Goal: Task Accomplishment & Management: Manage account settings

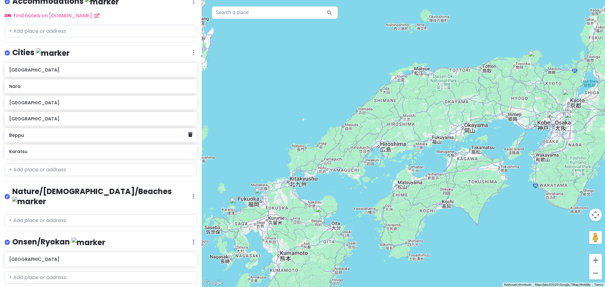
scroll to position [187, 0]
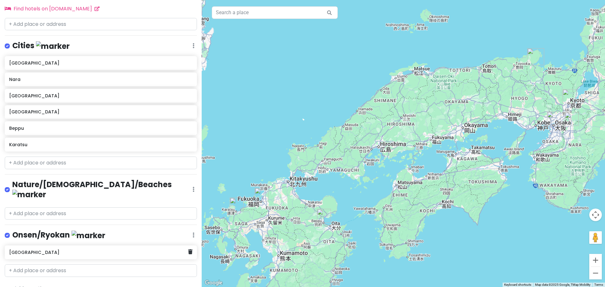
click at [68, 248] on div "[GEOGRAPHIC_DATA]" at bounding box center [98, 252] width 179 height 9
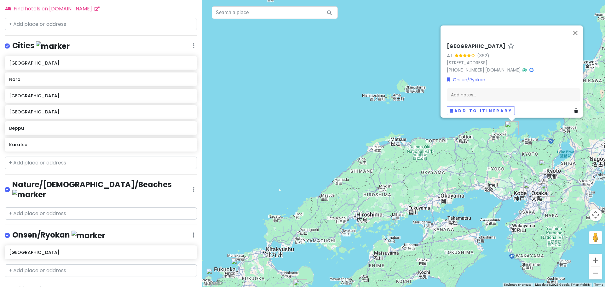
click at [475, 43] on h6 "[GEOGRAPHIC_DATA]" at bounding box center [476, 46] width 59 height 7
click at [466, 67] on link "[PHONE_NUMBER]" at bounding box center [466, 70] width 38 height 6
click at [488, 59] on link "[STREET_ADDRESS]" at bounding box center [467, 62] width 41 height 6
click at [190, 42] on div "Cities Edit Reorder Delete List" at bounding box center [101, 47] width 192 height 13
click at [90, 160] on input "text" at bounding box center [101, 163] width 192 height 13
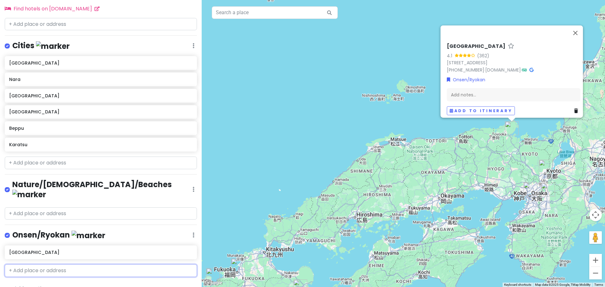
click at [62, 264] on input "text" at bounding box center [101, 270] width 192 height 13
click at [55, 264] on input "text" at bounding box center [101, 270] width 192 height 13
paste input "[STREET_ADDRESS]"
type input "[STREET_ADDRESS]"
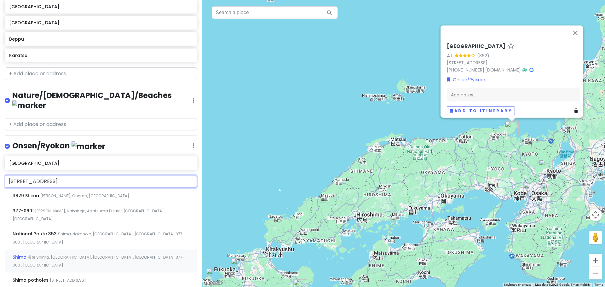
scroll to position [277, 0]
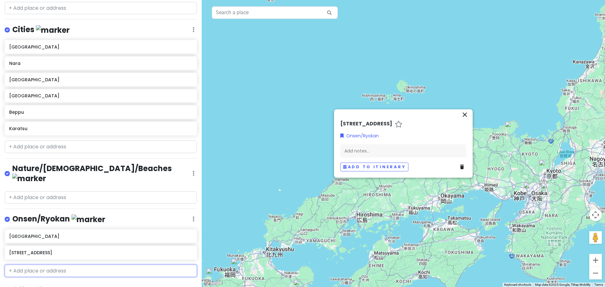
click at [57, 265] on input "text" at bounding box center [101, 271] width 192 height 13
paste input "KASHIWAYA RYOKAN"
type input "KASHIWAYA RYOKAN"
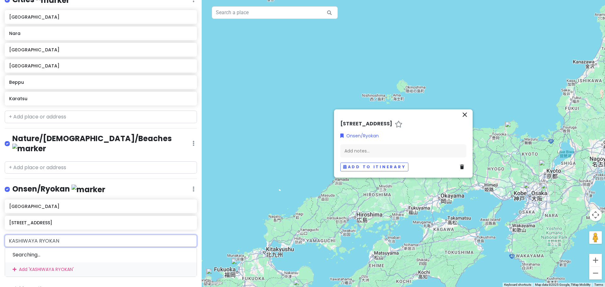
scroll to position [277, 0]
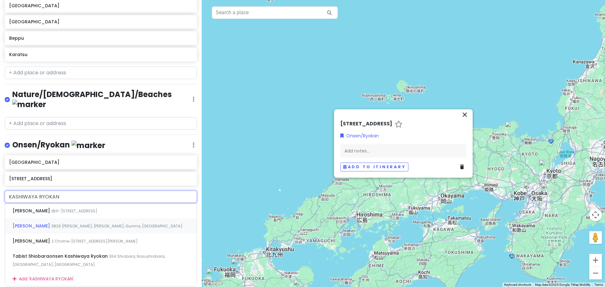
click at [62, 224] on span "3829 [PERSON_NAME], [PERSON_NAME], Gunma, [GEOGRAPHIC_DATA]" at bounding box center [116, 226] width 131 height 5
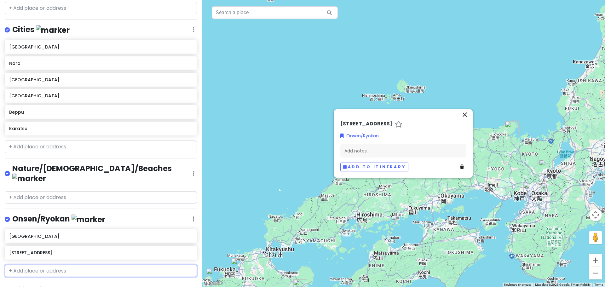
scroll to position [219, 0]
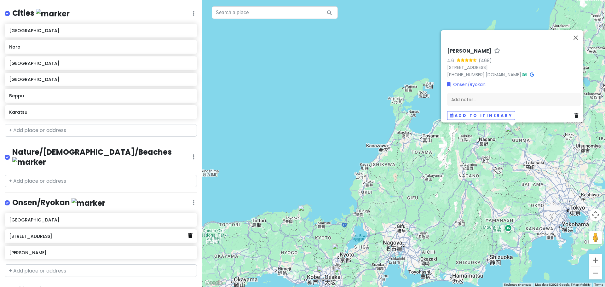
click at [188, 233] on icon at bounding box center [190, 235] width 4 height 5
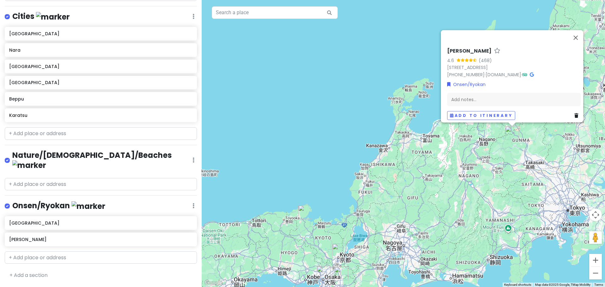
scroll to position [203, 0]
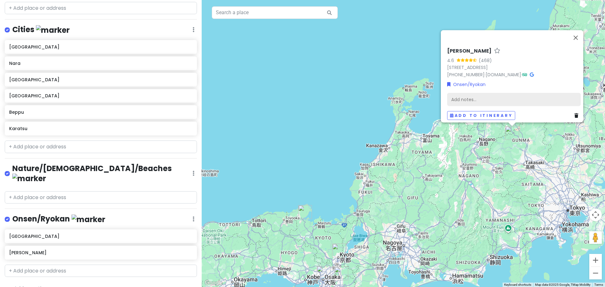
click at [461, 96] on div "Add notes..." at bounding box center [514, 99] width 134 height 13
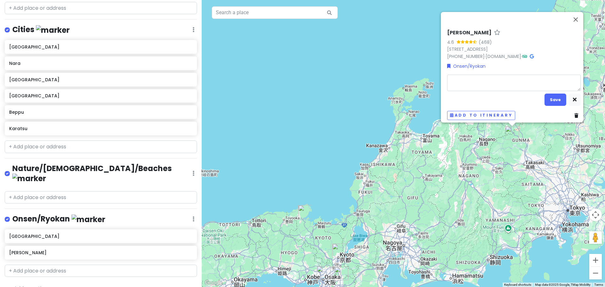
type textarea "x"
type textarea "J"
type textarea "x"
type textarea "[PERSON_NAME]"
type textarea "x"
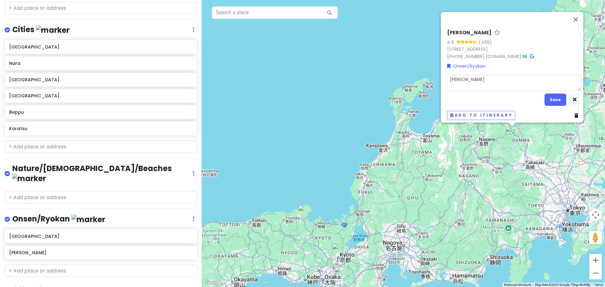
type textarea "Jan"
type textarea "x"
type textarea "Jan"
type textarea "x"
type textarea "[DATE]"
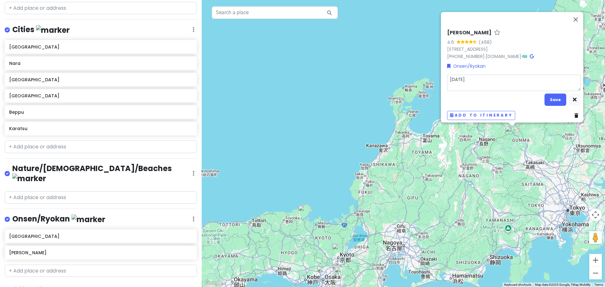
type textarea "x"
type textarea "Jan 4t"
type textarea "x"
type textarea "[DATE]"
type textarea "x"
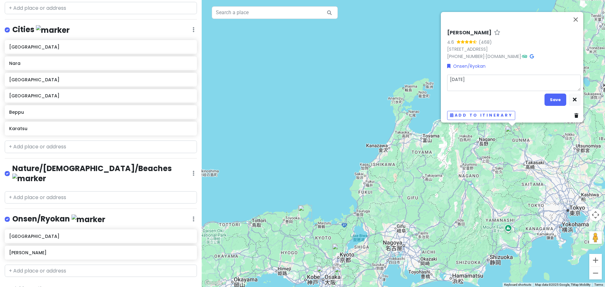
type textarea "[DATE]"
type textarea "x"
type textarea "[DATE] -"
type textarea "x"
type textarea "[DATE] -"
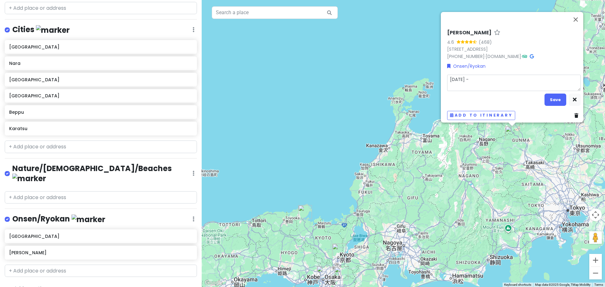
type textarea "x"
type textarea "[DATE] - o"
type textarea "x"
type textarea "[DATE] - on"
type textarea "x"
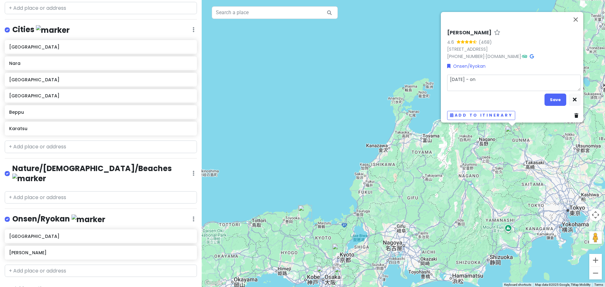
type textarea "[DATE] - one"
type textarea "x"
type textarea "[DATE] - one"
type textarea "x"
type textarea "[DATE] - one n"
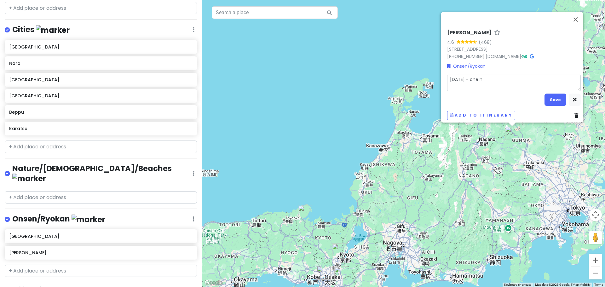
type textarea "x"
type textarea "[DATE] - one ni"
type textarea "x"
type textarea "[DATE] - one nig"
type textarea "x"
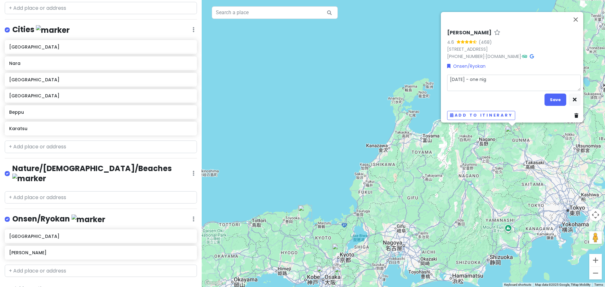
type textarea "[DATE] - one nigh"
type textarea "x"
type textarea "[DATE] - one night"
type textarea "x"
type textarea "[DATE] - one night"
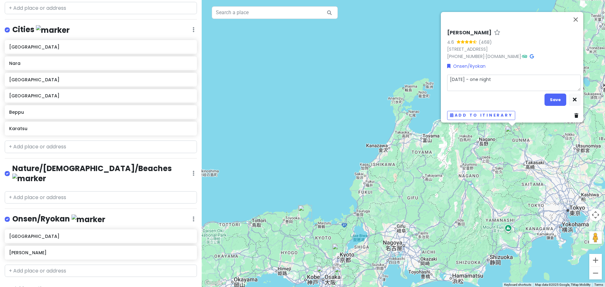
type textarea "x"
type textarea "[DATE] - one night -"
type textarea "x"
type textarea "[DATE] - one night -"
type textarea "x"
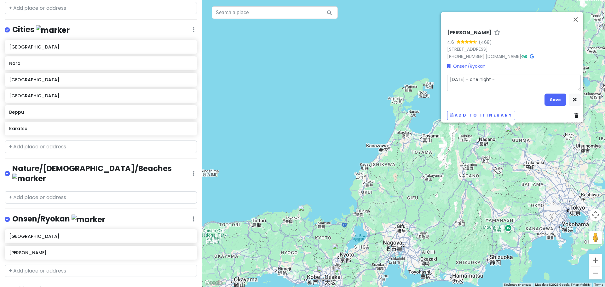
type textarea "[DATE] - one night - w"
type textarea "x"
type textarea "[DATE] - one night - we"
type textarea "x"
type textarea "[DATE] - one night - [PERSON_NAME]"
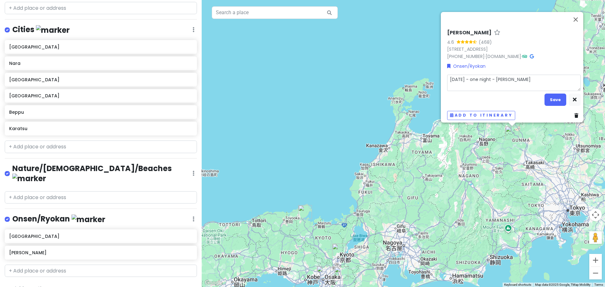
type textarea "x"
type textarea "[DATE] - one night - west"
type textarea "x"
type textarea "[DATE] - one night - weste"
type textarea "x"
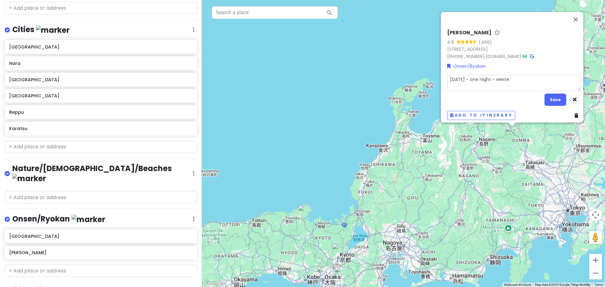
type textarea "[DATE] - one night - [PERSON_NAME]"
type textarea "x"
type textarea "[DATE] - one night - western"
type textarea "x"
type textarea "[DATE] - one night - western"
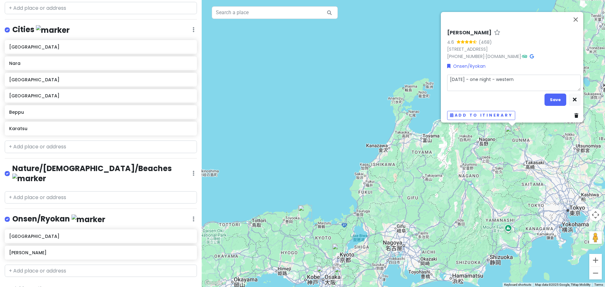
type textarea "x"
type textarea "[DATE] - one night - western p"
type textarea "x"
type textarea "[DATE] - one night - western pr"
type textarea "x"
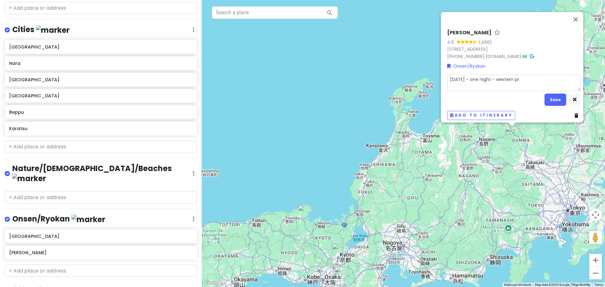
type textarea "[DATE] - one night - western pri"
type textarea "x"
type textarea "[DATE] - one night - western priv"
type textarea "x"
type textarea "[DATE] - one night - western [PERSON_NAME]"
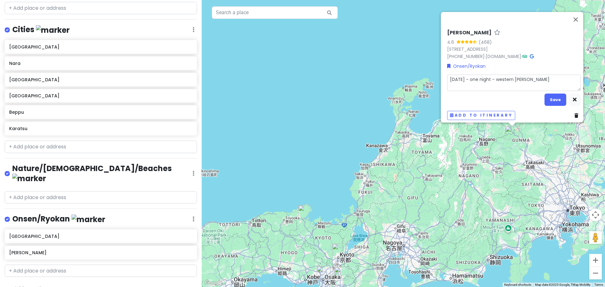
type textarea "x"
type textarea "[DATE] - one night - western privat"
type textarea "x"
type textarea "[DATE] - one night - western private"
type textarea "x"
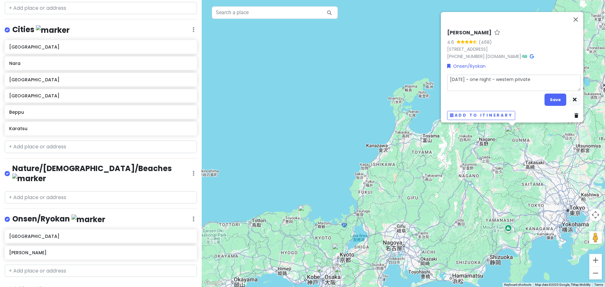
type textarea "[DATE] - one night - western private"
type textarea "x"
type textarea "[DATE] - one night - western private b"
type textarea "x"
type textarea "[DATE] - one night - western private bat"
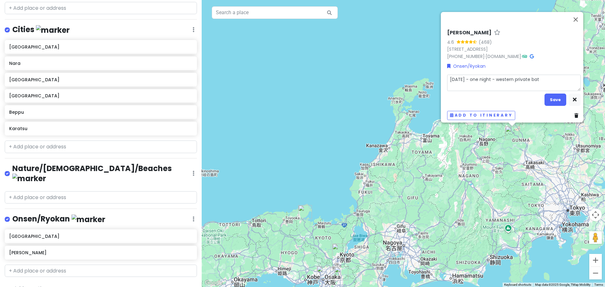
type textarea "x"
type textarea "[DATE] - one night - western private bath"
type textarea "x"
type textarea "[DATE] - one night - western private bath"
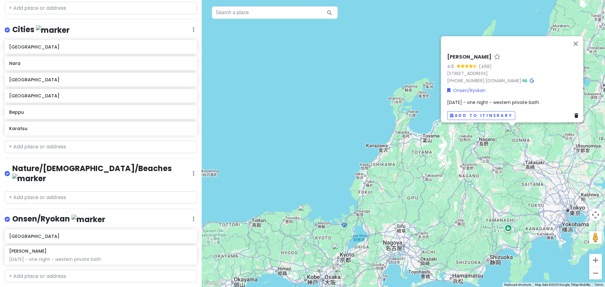
scroll to position [208, 0]
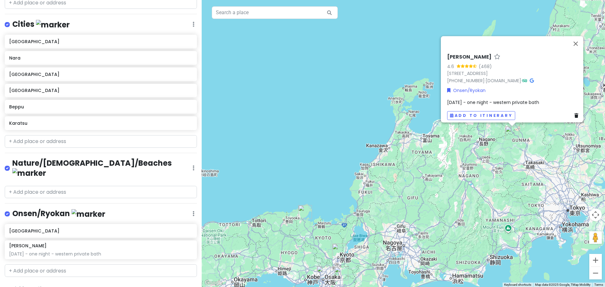
click at [519, 99] on span "[DATE] - one night - western private bath" at bounding box center [493, 102] width 92 height 6
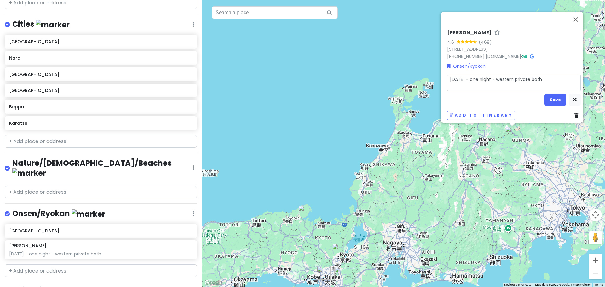
click at [547, 78] on textarea "[DATE] - one night - western private bath" at bounding box center [514, 83] width 134 height 16
type textarea "x"
type textarea "[DATE] - one night - western private bath:"
type textarea "x"
type textarea "[DATE] - one night - western private bath:"
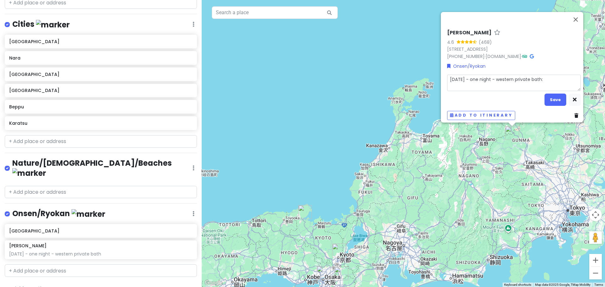
type textarea "x"
type textarea "[DATE] - one night - western private bath: HANA with in-room Onsen Bath, wester…"
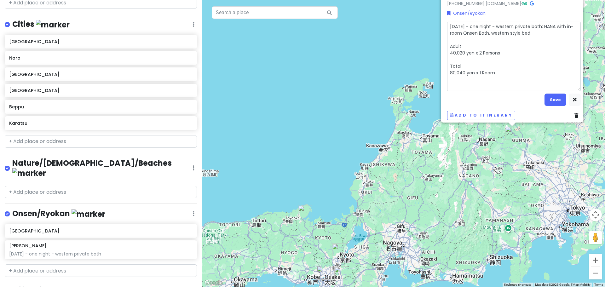
drag, startPoint x: 541, startPoint y: 23, endPoint x: 492, endPoint y: 24, distance: 49.2
click at [492, 24] on textarea "[DATE] - one night - western private bath: HANA with in-room Onsen Bath, wester…" at bounding box center [514, 56] width 134 height 69
type textarea "x"
type textarea "[DATE] - one night - HANA with in-room Onsen Bath, western style bed Adult 40,0…"
click at [453, 54] on textarea "[DATE] - one night - HANA with in-room Onsen Bath, western style bed Adult 40,0…" at bounding box center [514, 56] width 134 height 69
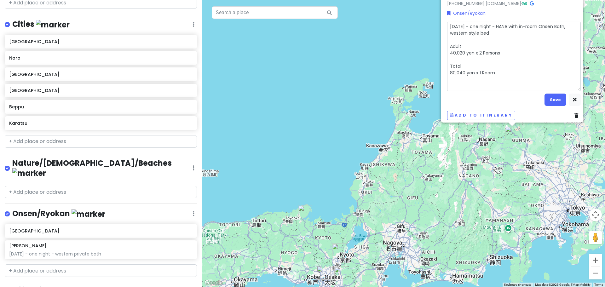
type textarea "x"
type textarea "[DATE] - one night - HANA with in-room Onsen Bath, western style bed Adult 40,0…"
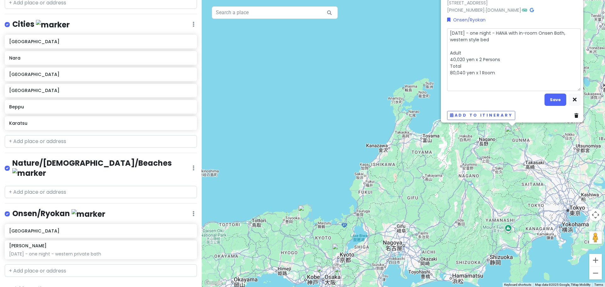
click at [452, 41] on textarea "[DATE] - one night - HANA with in-room Onsen Bath, western style bed Adult 40,0…" at bounding box center [514, 59] width 134 height 63
type textarea "x"
type textarea "[DATE] - one night - HANA with in-room Onsen Bath, western style bed Adult 40,0…"
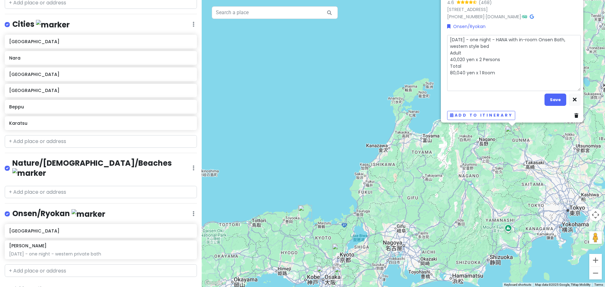
click at [499, 68] on textarea "[DATE] - one night - HANA with in-room Onsen Bath, western style bed Adult 40,0…" at bounding box center [514, 63] width 134 height 56
type textarea "x"
type textarea "[DATE] - one night - HANA with in-room Onsen Bath, western style bed Adult 40,0…"
type textarea "x"
type textarea "[DATE] - one night - HANA with in-room Onsen Bath, western style bed Adult 40,0…"
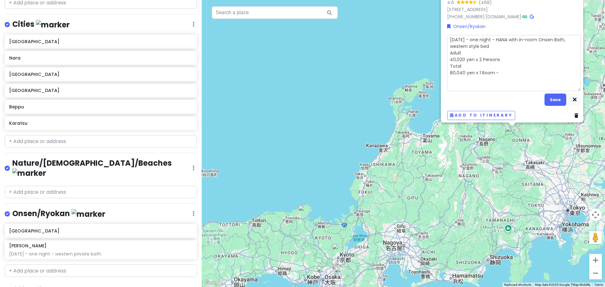
type textarea "x"
type textarea "[DATE] - one night - HANA with in-room Onsen Bath, western style bed Adult 40,0…"
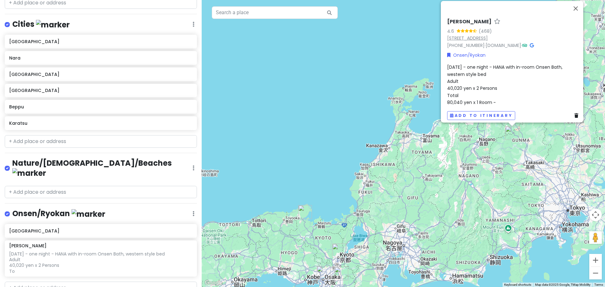
scroll to position [219, 0]
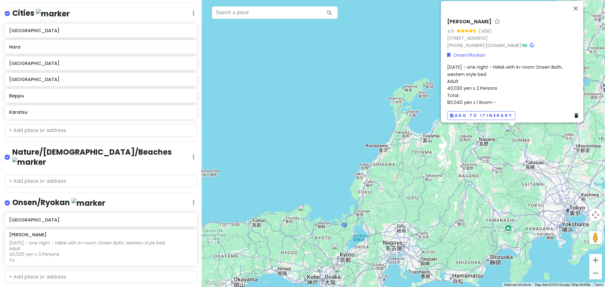
click at [496, 97] on div "[DATE] - one night - HANA with in-room Onsen Bath, western style bed Adult 40,0…" at bounding box center [514, 85] width 134 height 42
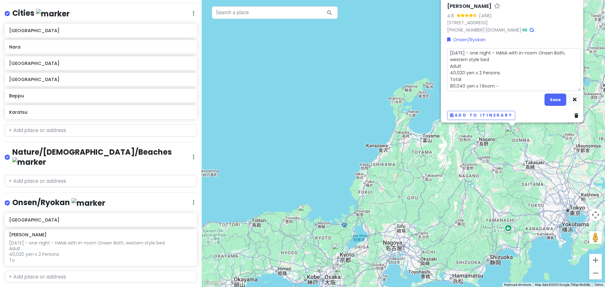
click at [500, 84] on textarea "[DATE] - one night - HANA with in-room Onsen Bath, western style bed Adult 40,0…" at bounding box center [514, 69] width 134 height 43
type textarea "x"
type textarea "[DATE] - one night - HANA with in-room Onsen Bath, western style bed Adult 40,0…"
type textarea "x"
type textarea "[DATE] - one night - HANA with in-room Onsen Bath, western style bed Adult 40,0…"
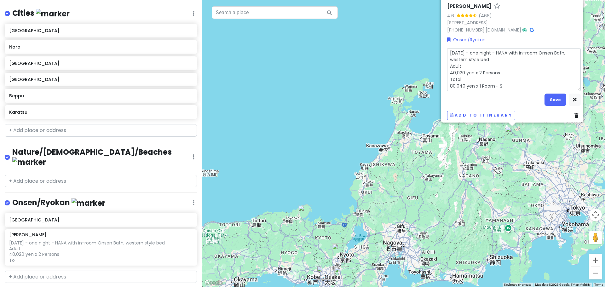
type textarea "x"
type textarea "[DATE] - one night - HANA with in-room Onsen Bath, western style bed Adult 40,0…"
type textarea "x"
type textarea "[DATE] - one night - HANA with in-room Onsen Bath, western style bed Adult 40,0…"
type textarea "x"
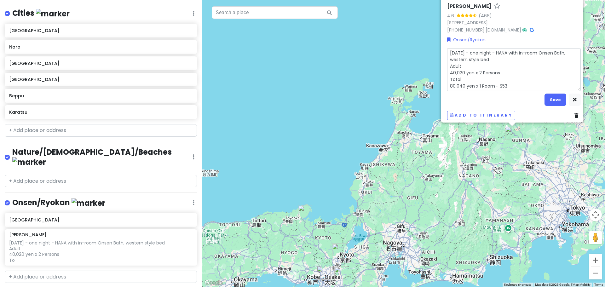
type textarea "[DATE] - one night - HANA with in-room Onsen Bath, western style bed Adult 40,0…"
type textarea "x"
type textarea "[DATE] - one night - HANA with in-room Onsen Bath, western style bed Adult 40,0…"
type textarea "x"
type textarea "[DATE] - one night - HANA with in-room Onsen Bath, western style bed Adult 40,0…"
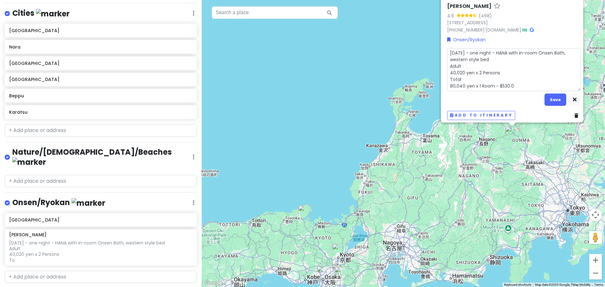
type textarea "x"
type textarea "[DATE] - one night - HANA with in-room Onsen Bath, western style bed Adult 40,0…"
type textarea "x"
type textarea "[DATE] - one night - HANA with in-room Onsen Bath, western style bed Adult 40,0…"
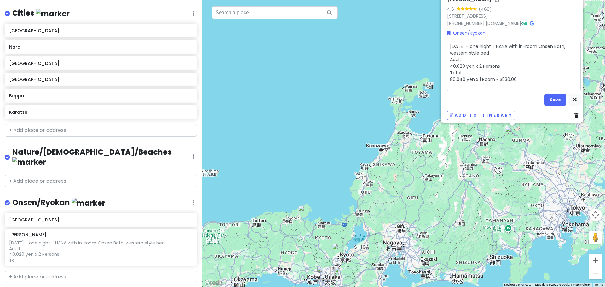
type textarea "x"
type textarea "[DATE] - one night - HANA with in-room Onsen Bath, western style bed Adult 40,0…"
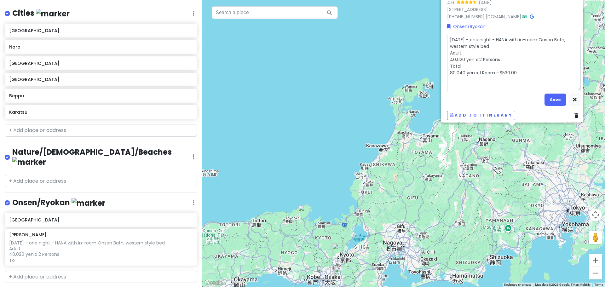
click at [447, 64] on textarea "[DATE] - one night - HANA with in-room Onsen Bath, western style bed Adult 40,0…" at bounding box center [514, 63] width 134 height 56
type textarea "x"
type textarea "[DATE] - one night - HANA with in-room Onsen Bath, western style bed Adult 40,0…"
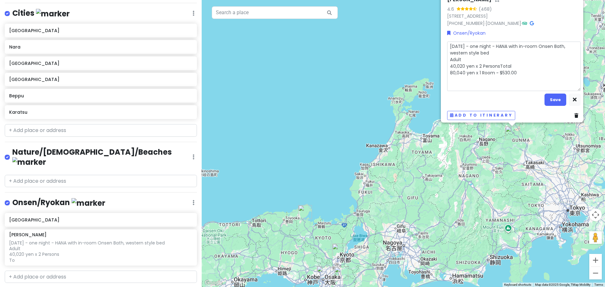
type textarea "x"
type textarea "[DATE] - one night - HANA with in-room Onsen Bath, western style bed Adult 40,0…"
type textarea "x"
type textarea "[DATE] - one night - HANA with in-room Onsen Bath, western style bed Adult 40,0…"
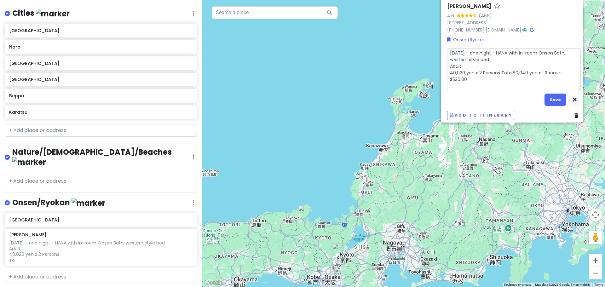
type textarea "x"
type textarea "[DATE] - one night - HANA with in-room Onsen Bath, western style bed Adult 40,0…"
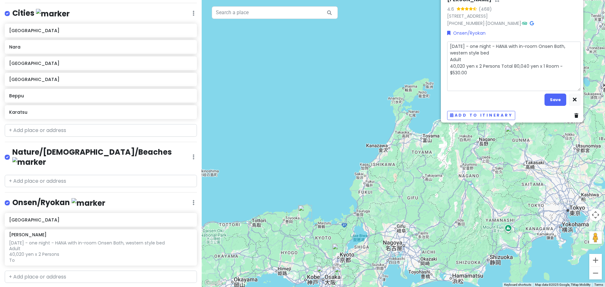
click at [461, 56] on textarea "[DATE] - one night - HANA with in-room Onsen Bath, western style bed Adult 40,0…" at bounding box center [514, 66] width 134 height 49
type textarea "x"
type textarea "[DATE] - one night - HANA with in-room Onsen Bath, western style bed Adult40,02…"
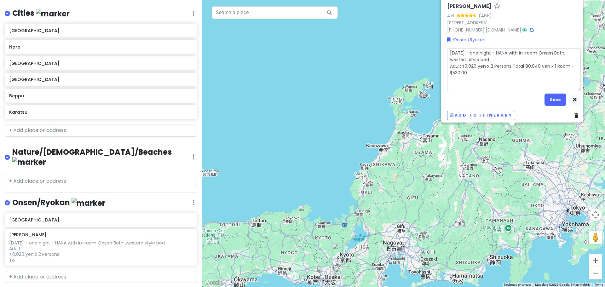
type textarea "x"
type textarea "[DATE] - one night - HANA with in-room Onsen Bath, western style bed Adult 40,0…"
click at [465, 78] on textarea "[DATE] - one night - HANA with in-room Onsen Bath, western style bed Adult 40,0…" at bounding box center [514, 69] width 134 height 43
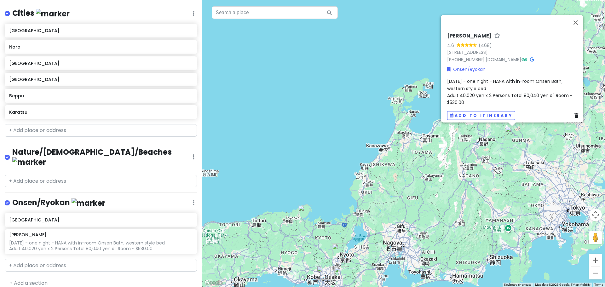
scroll to position [214, 0]
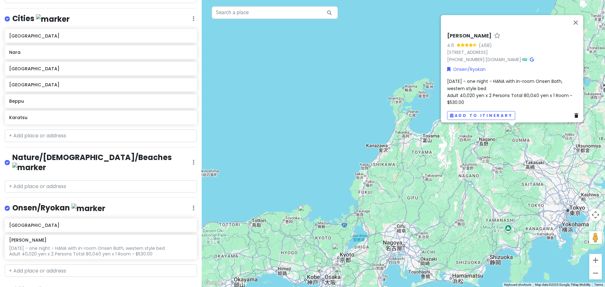
click at [475, 97] on div "[DATE] - one night - HANA with in-room Onsen Bath, western style bed Adult 40,0…" at bounding box center [514, 92] width 134 height 28
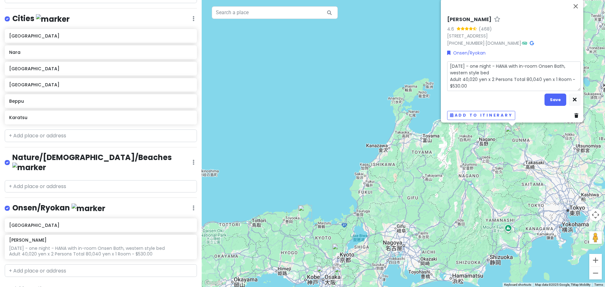
click at [471, 79] on textarea "[DATE] - one night - HANA with in-room Onsen Bath, western style bed Adult 40,0…" at bounding box center [514, 76] width 134 height 30
click at [472, 83] on textarea "[DATE] - one night - HANA with in-room Onsen Bath, western style bed Adult 40,0…" at bounding box center [514, 76] width 134 height 30
type textarea "x"
type textarea "[DATE] - one night - HANA with in-room Onsen Bath, western style bed Adult 40,0…"
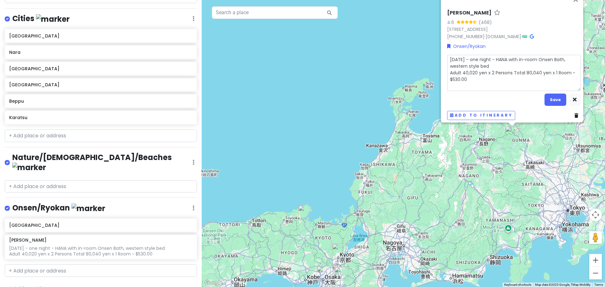
type textarea "x"
type textarea "[DATE] - one night - HANA with in-room Onsen Bath, western style bed Adult 40,0…"
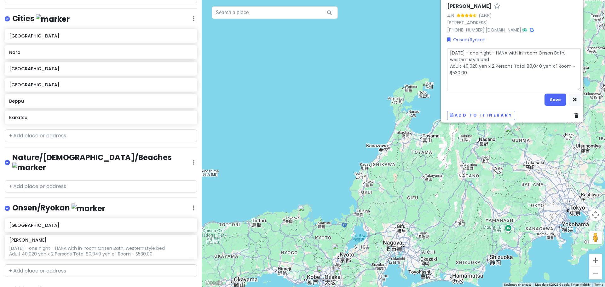
type textarea "x"
type textarea "[DATE] - one night - HANA with in-room Onsen Bath, western style bed Adult 40,0…"
type textarea "x"
type textarea "[DATE] - one night - HANA with in-room Onsen Bath, western style bed Adult 40,0…"
type textarea "x"
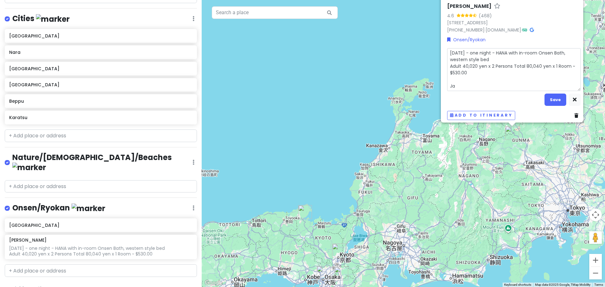
type textarea "[DATE] - one night - HANA with in-room Onsen Bath, western style bed Adult 40,0…"
type textarea "x"
type textarea "[DATE] - one night - HANA with in-room Onsen Bath, western style bed Adult 40,0…"
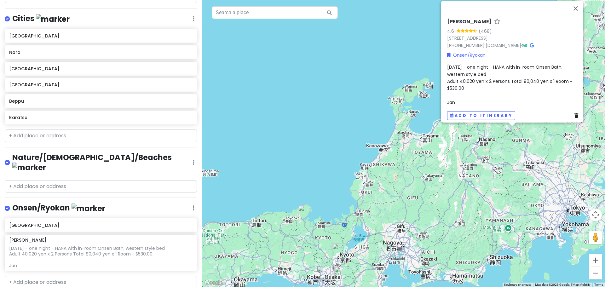
scroll to position [219, 0]
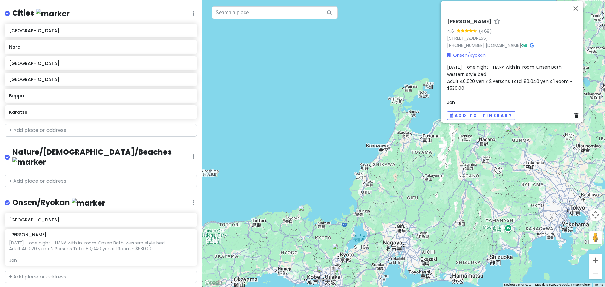
click at [460, 97] on div "[DATE] - one night - HANA with in-room Onsen Bath, western style bed Adult 40,0…" at bounding box center [514, 85] width 134 height 42
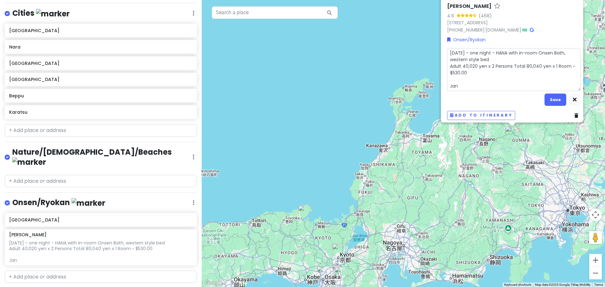
click at [461, 83] on textarea "[DATE] - one night - HANA with in-room Onsen Bath, western style bed Adult 40,0…" at bounding box center [514, 69] width 134 height 43
type textarea "x"
type textarea "[DATE] - one night - HANA with in-room Onsen Bath, western style bed Adult 40,0…"
type textarea "x"
type textarea "[DATE] - one night - HANA with in-room Onsen Bath, western style bed Adult 40,0…"
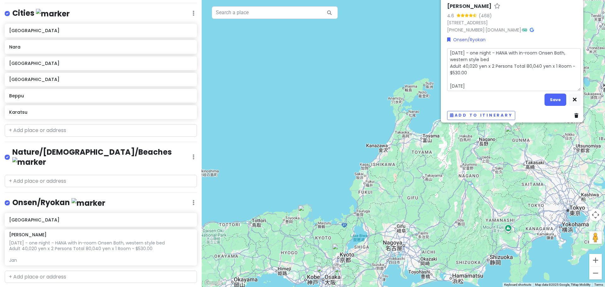
type textarea "x"
type textarea "[DATE] - one night - HANA with in-room Onsen Bath, western style bed Adult 40,0…"
type textarea "x"
type textarea "[DATE] - one night - HANA with in-room Onsen Bath, western style bed Adult 40,0…"
type textarea "x"
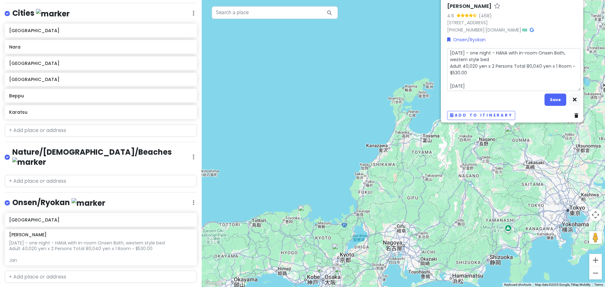
type textarea "[DATE] - one night - HANA with in-room Onsen Bath, western style bed Adult 40,0…"
type textarea "x"
type textarea "[DATE] - one night - HANA with in-room Onsen Bath, western style bed Adult 40,0…"
type textarea "x"
type textarea "[DATE] - one night - HANA with in-room Onsen Bath, western style bed Adult 40,0…"
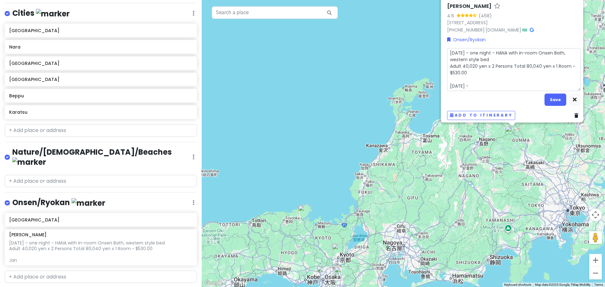
type textarea "x"
type textarea "[DATE] - one night - HANA with in-room Onsen Bath, western style bed Adult 40,0…"
type textarea "x"
type textarea "[DATE] - one night - HANA with in-room Onsen Bath, western style bed Adult 40,0…"
type textarea "x"
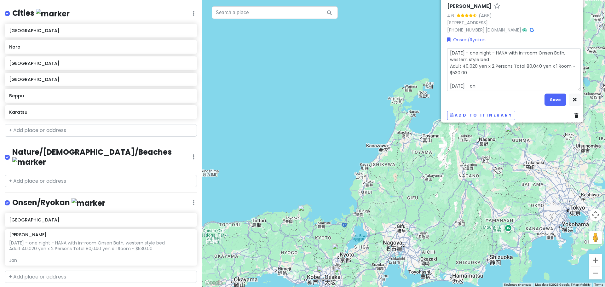
type textarea "[DATE] - one night - HANA with in-room Onsen Bath, western style bed Adult 40,0…"
type textarea "x"
type textarea "[DATE] - one night - HANA with in-room Onsen Bath, western style bed Adult 40,0…"
type textarea "x"
type textarea "[DATE] - one night - HANA with in-room Onsen Bath, western style bed Adult 40,0…"
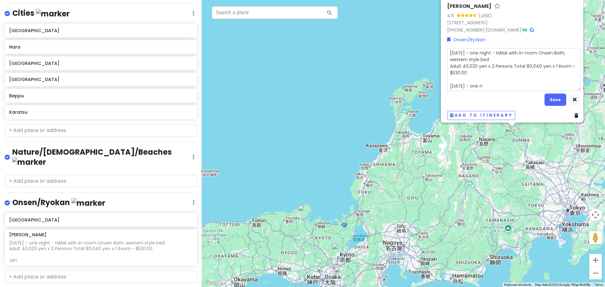
type textarea "x"
type textarea "[DATE] - one night - HANA with in-room Onsen Bath, western style bed Adult 40,0…"
type textarea "x"
type textarea "[DATE] - one night - HANA with in-room Onsen Bath, western style bed Adult 40,0…"
type textarea "x"
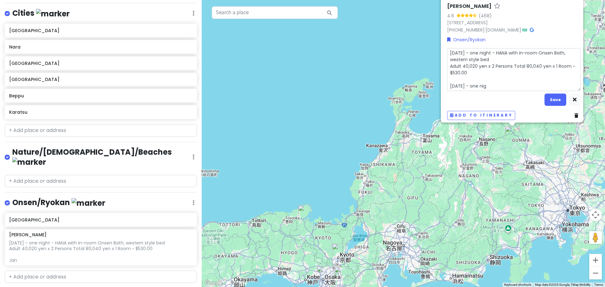
type textarea "[DATE] - one night - HANA with in-room Onsen Bath, western style bed Adult 40,0…"
type textarea "x"
type textarea "[DATE] - one night - HANA with in-room Onsen Bath, western style bed Adult 40,0…"
type textarea "x"
type textarea "[DATE] - one night - HANA with in-room Onsen Bath, western style bed Adult 40,0…"
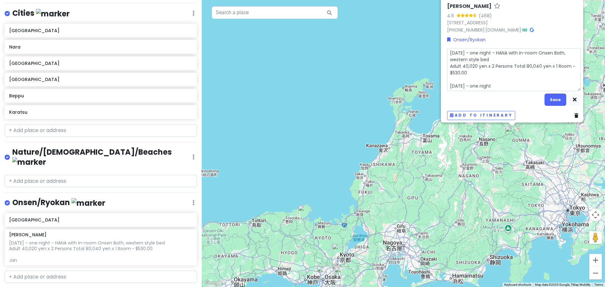
type textarea "x"
type textarea "[DATE] - one night - HANA with in-room Onsen Bath, western style bed Adult 40,0…"
type textarea "x"
type textarea "[DATE] - one night - HANA with in-room Onsen Bath, western style bed Adult 40,0…"
type textarea "x"
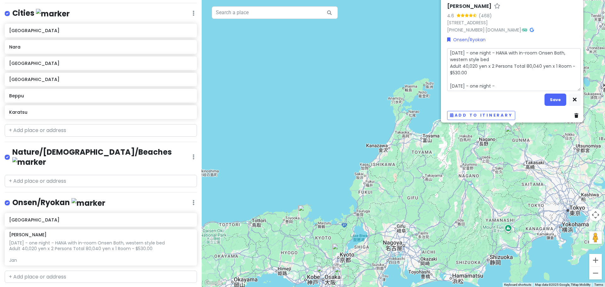
type textarea "[DATE] - one night - HANA with in-room Onsen Bath, western style bed Adult 40,0…"
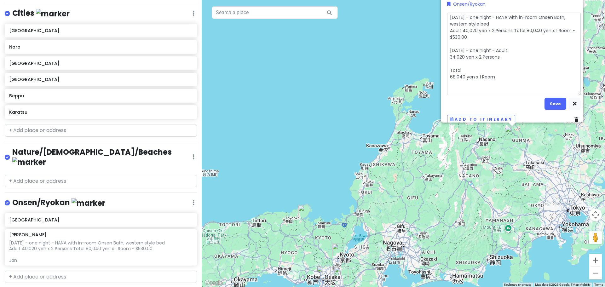
click at [447, 61] on textarea "[DATE] - one night - HANA with in-room Onsen Bath, western style bed Adult 40,0…" at bounding box center [514, 54] width 134 height 83
type textarea "x"
type textarea "[DATE] - one night - HANA with in-room Onsen Bath, western style bed Adult 40,0…"
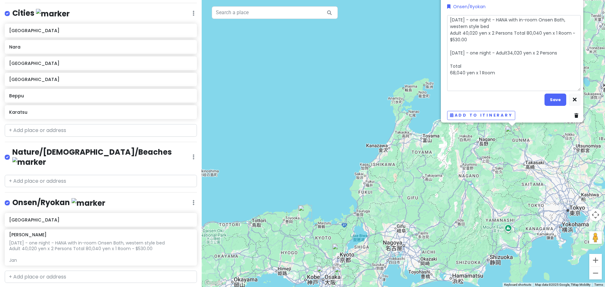
type textarea "x"
type textarea "[DATE] - one night - HANA with in-room Onsen Bath, western style bed Adult 40,0…"
click at [448, 68] on textarea "[DATE] - one night - HANA with in-room Onsen Bath, western style bed Adult 40,0…" at bounding box center [514, 53] width 134 height 76
type textarea "x"
type textarea "[DATE] - one night - HANA with in-room Onsen Bath, western style bed Adult 40,0…"
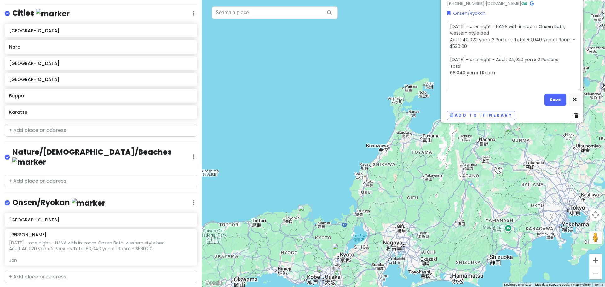
type textarea "x"
type textarea "[DATE] - one night - HANA with in-room Onsen Bath, western style bed Adult 40,0…"
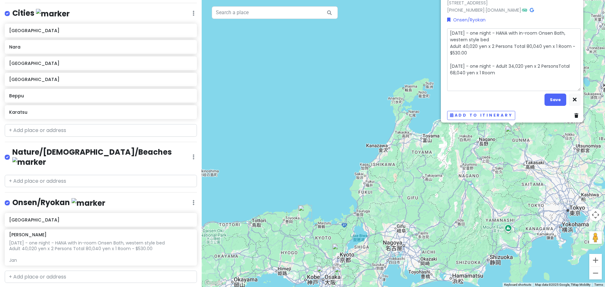
type textarea "x"
type textarea "[DATE] - one night - HANA with in-room Onsen Bath, western style bed Adult 40,0…"
click at [448, 71] on textarea "[DATE] - one night - HANA with in-room Onsen Bath, western style bed Adult 40,0…" at bounding box center [514, 59] width 134 height 63
type textarea "x"
click at [502, 70] on textarea "[DATE] - one night - HANA with in-room Onsen Bath, western style bed Adult 40,0…" at bounding box center [514, 59] width 134 height 63
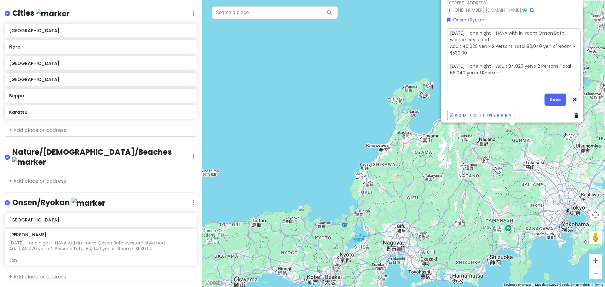
drag, startPoint x: 471, startPoint y: 69, endPoint x: 446, endPoint y: 68, distance: 24.6
click at [447, 68] on textarea "[DATE] - one night - HANA with in-room Onsen Bath, western style bed Adult 40,0…" at bounding box center [514, 59] width 134 height 63
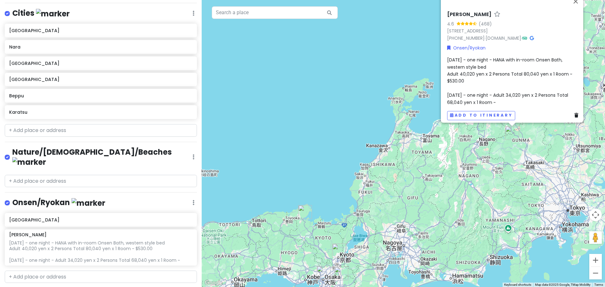
click at [495, 98] on div "[DATE] - one night - HANA with in-room Onsen Bath, western style bed Adult 40,0…" at bounding box center [514, 80] width 134 height 49
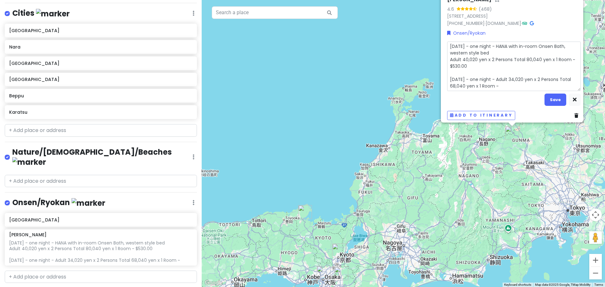
click at [499, 83] on textarea "[DATE] - one night - HANA with in-room Onsen Bath, western style bed Adult 40,0…" at bounding box center [514, 66] width 134 height 49
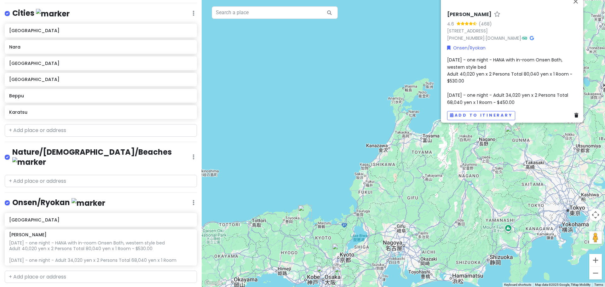
click at [514, 97] on div "[DATE] - one night - HANA with in-room Onsen Bath, western style bed Adult 40,0…" at bounding box center [514, 80] width 134 height 49
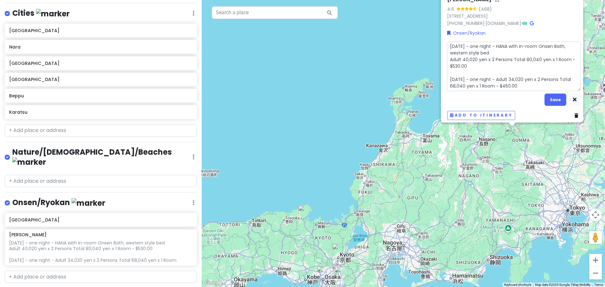
click at [521, 84] on textarea "[DATE] - one night - HANA with in-room Onsen Bath, western style bed Adult 40,0…" at bounding box center [514, 66] width 134 height 49
